Goal: Task Accomplishment & Management: Complete application form

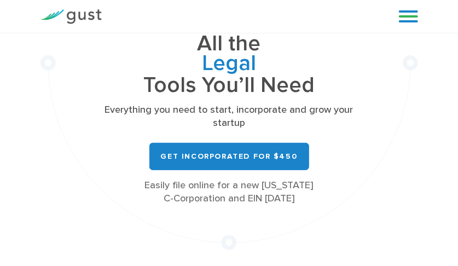
scroll to position [110, 0]
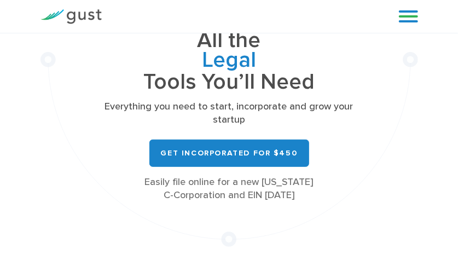
click at [402, 16] on link at bounding box center [408, 16] width 19 height 16
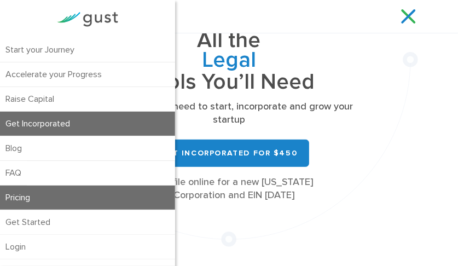
click at [55, 198] on link "Pricing" at bounding box center [87, 198] width 175 height 24
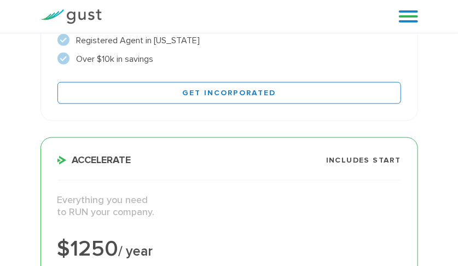
scroll to position [383, 0]
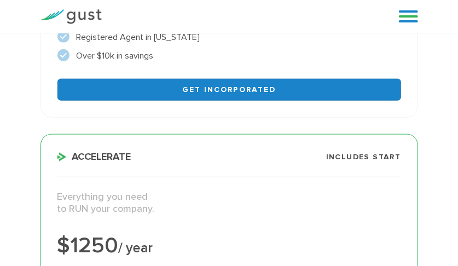
click at [238, 92] on link "Get Incorporated" at bounding box center [229, 90] width 344 height 22
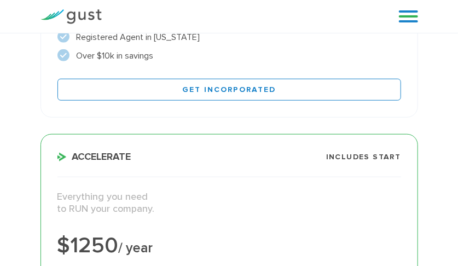
drag, startPoint x: 439, startPoint y: 0, endPoint x: 229, endPoint y: 53, distance: 215.7
click at [229, 53] on li "Over $10k in savings" at bounding box center [229, 55] width 344 height 13
drag, startPoint x: 465, startPoint y: 2, endPoint x: 366, endPoint y: 240, distance: 257.2
click at [366, 240] on div "$1250 / year" at bounding box center [229, 246] width 344 height 22
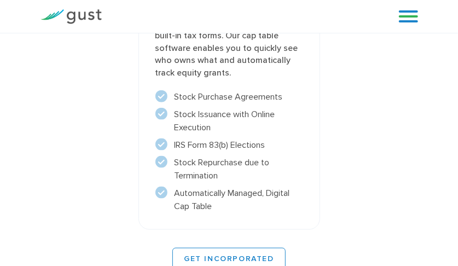
scroll to position [1916, 0]
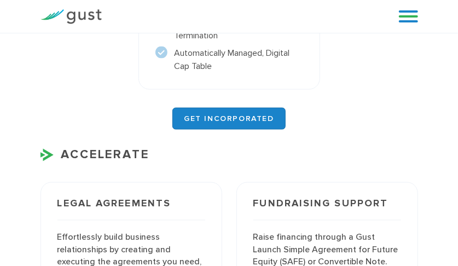
click at [263, 112] on link "GET INCORPORATED" at bounding box center [228, 119] width 113 height 22
